Goal: Task Accomplishment & Management: Use online tool/utility

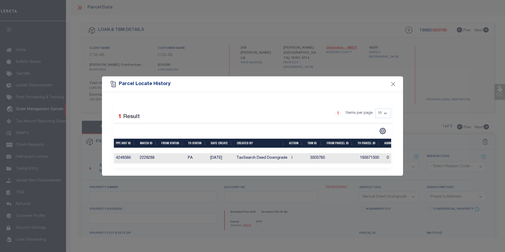
select select "PA"
select select "MDD"
select select "ADD"
select select "2586"
select select "10"
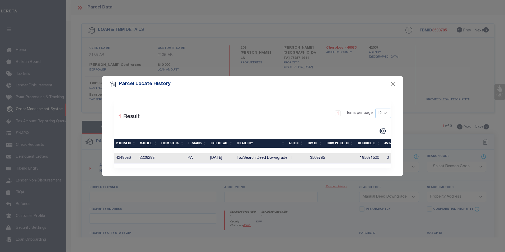
select select "Escrow"
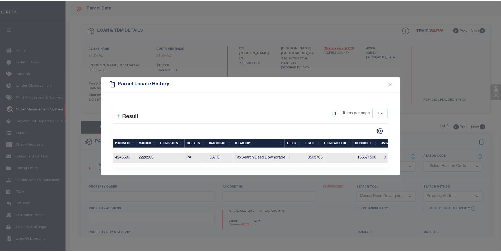
scroll to position [5, 0]
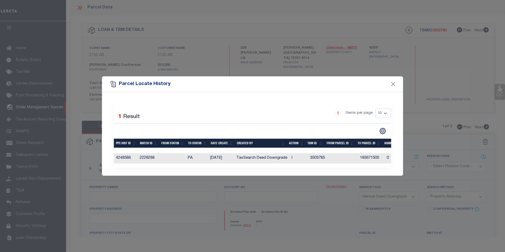
click at [399, 83] on div "Parcel Locate History" at bounding box center [252, 84] width 301 height 16
click at [398, 82] on div "Parcel Locate History" at bounding box center [252, 84] width 301 height 16
click at [392, 85] on button "Close" at bounding box center [393, 84] width 7 height 7
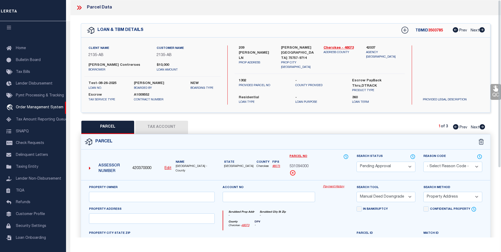
click at [78, 4] on div "Parcel Data" at bounding box center [285, 7] width 431 height 15
click at [80, 7] on icon at bounding box center [79, 7] width 7 height 7
